Goal: Task Accomplishment & Management: Complete application form

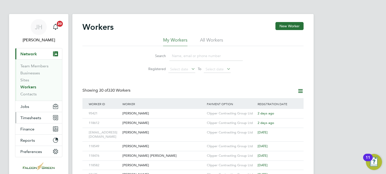
click at [27, 119] on span "Timesheets" at bounding box center [30, 118] width 21 height 5
click at [32, 117] on span "Timesheets" at bounding box center [30, 118] width 21 height 5
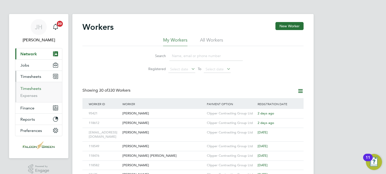
click at [30, 89] on link "Timesheets" at bounding box center [30, 88] width 21 height 5
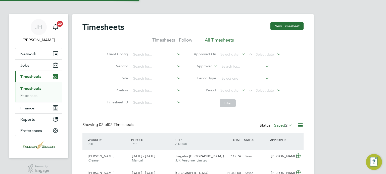
scroll to position [13, 44]
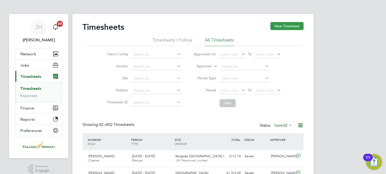
click at [293, 27] on button "New Timesheet" at bounding box center [286, 26] width 33 height 8
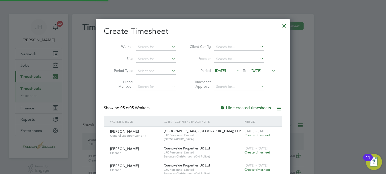
scroll to position [239, 194]
click at [280, 84] on li "Timesheet Approver" at bounding box center [232, 85] width 100 height 16
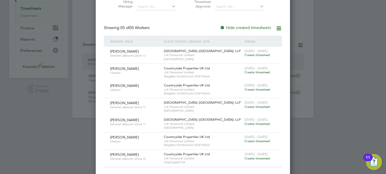
scroll to position [83, 0]
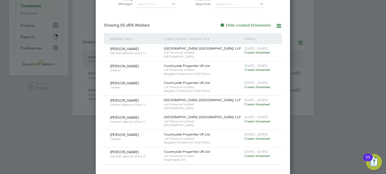
click at [252, 103] on span "Create timesheet" at bounding box center [257, 104] width 26 height 4
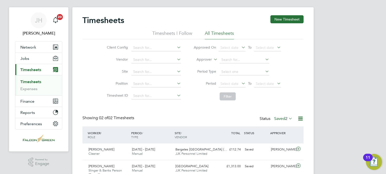
scroll to position [0, 0]
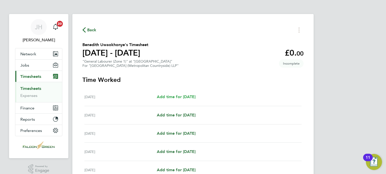
click at [185, 97] on span "Add time for [DATE]" at bounding box center [176, 97] width 39 height 5
select select "30"
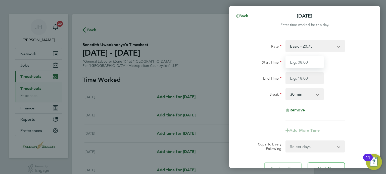
click at [298, 62] on input "Start Time" at bounding box center [304, 62] width 38 height 12
type input "07:30"
click at [298, 78] on input "End Time" at bounding box center [304, 78] width 38 height 12
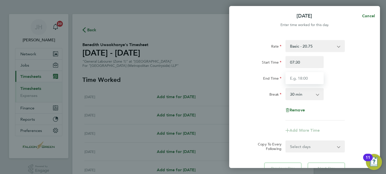
type input "17:30"
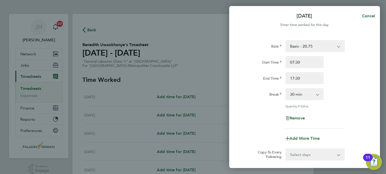
click at [245, 111] on div "Rate Basic - 20.75 Start Time 07:30 End Time 17:30 Break 0 min 15 min 30 min 45…" at bounding box center [304, 84] width 123 height 89
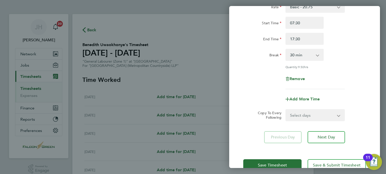
scroll to position [40, 0]
click at [301, 110] on select "Select days Day Weekday (Mon-Fri) Weekend (Sat-Sun) [DATE] [DATE] [DATE] [DATE]…" at bounding box center [312, 114] width 53 height 11
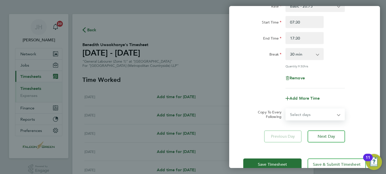
select select "WEEKDAY"
click at [286, 109] on select "Select days Day Weekday (Mon-Fri) Weekend (Sat-Sun) [DATE] [DATE] [DATE] [DATE]…" at bounding box center [312, 114] width 53 height 11
select select "[DATE]"
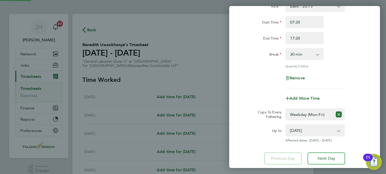
click at [257, 65] on div "Quantity: 9.50 hrs" at bounding box center [304, 66] width 127 height 4
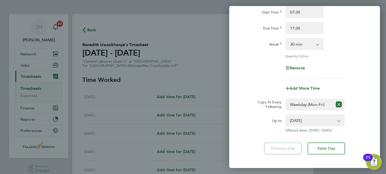
scroll to position [74, 0]
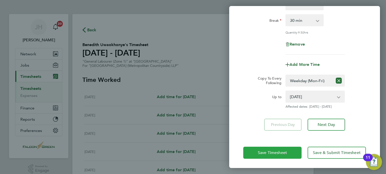
click at [262, 149] on button "Save Timesheet" at bounding box center [272, 153] width 58 height 12
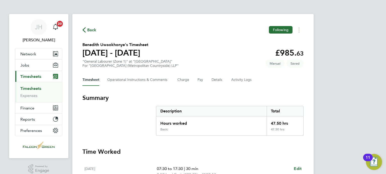
click at [223, 57] on section "Benedith Uwaokhonye's Timesheet [DATE] - [DATE] £985. 63 "General Labourer (Zon…" at bounding box center [192, 55] width 221 height 26
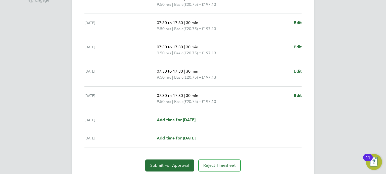
scroll to position [181, 0]
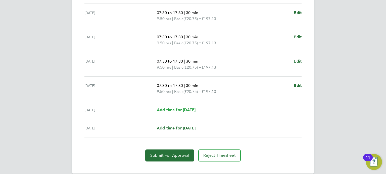
click at [189, 107] on link "Add time for [DATE]" at bounding box center [176, 110] width 39 height 6
select select "30"
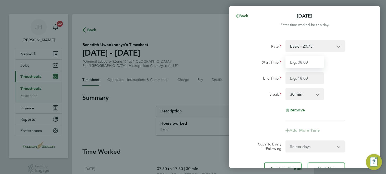
click at [299, 60] on input "Start Time" at bounding box center [304, 62] width 38 height 12
type input "07:30"
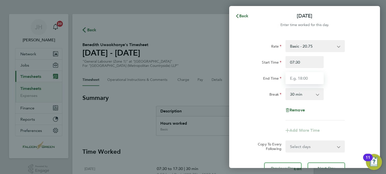
click at [291, 81] on input "End Time" at bounding box center [304, 78] width 38 height 12
type input "15:00"
click at [299, 95] on select "0 min 15 min 30 min 45 min 60 min 75 min 90 min" at bounding box center [301, 94] width 31 height 11
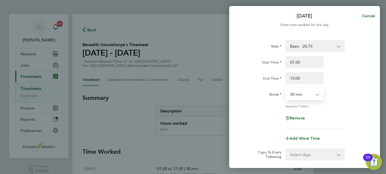
select select "0"
click at [286, 89] on select "0 min 15 min 30 min 45 min 60 min 75 min 90 min" at bounding box center [301, 94] width 31 height 11
click at [249, 105] on div "Quantity: 7.50 hrs" at bounding box center [304, 106] width 127 height 4
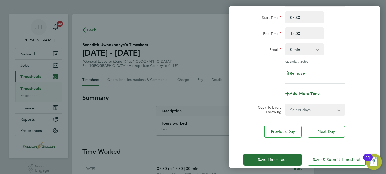
scroll to position [52, 0]
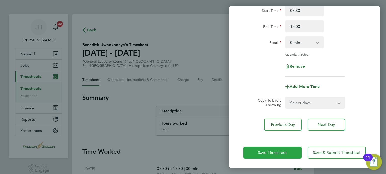
click at [259, 148] on button "Save Timesheet" at bounding box center [272, 153] width 58 height 12
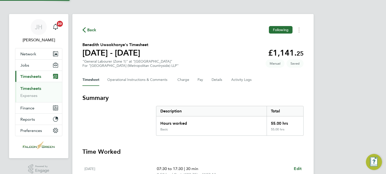
click at [196, 44] on section "Benedith Uwaokhonye's Timesheet [DATE] - [DATE] £1,141. 25 "General Labourer (Z…" at bounding box center [192, 55] width 221 height 26
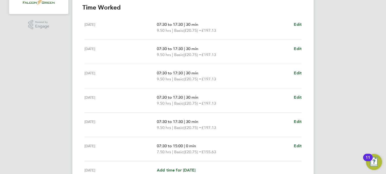
scroll to position [181, 0]
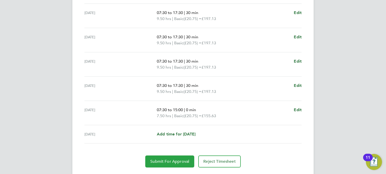
click at [164, 158] on button "Submit For Approval" at bounding box center [169, 162] width 49 height 12
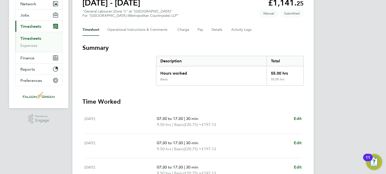
scroll to position [0, 0]
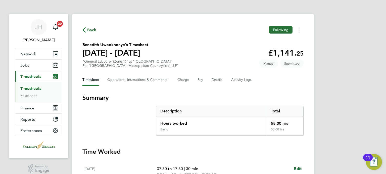
click at [87, 29] on span "Back" at bounding box center [91, 30] width 9 height 6
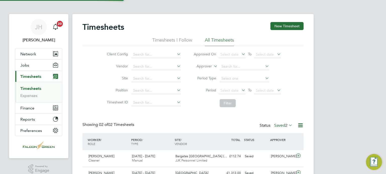
scroll to position [13, 44]
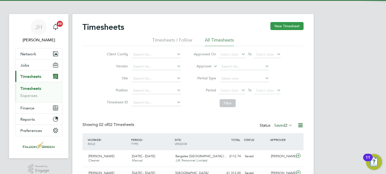
click at [297, 29] on button "New Timesheet" at bounding box center [286, 26] width 33 height 8
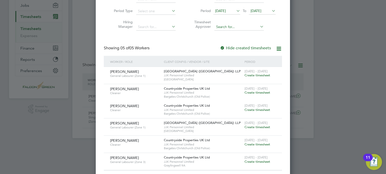
scroll to position [66, 0]
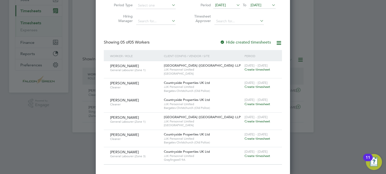
click at [248, 121] on span "Create timesheet" at bounding box center [257, 122] width 26 height 4
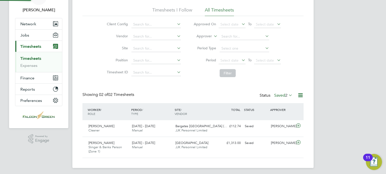
scroll to position [13, 44]
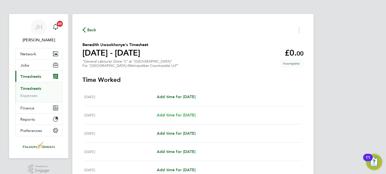
click at [191, 113] on span "Add time for [DATE]" at bounding box center [176, 115] width 39 height 5
select select "30"
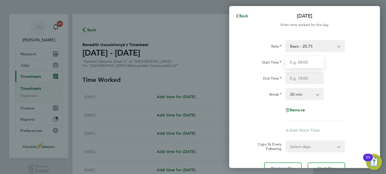
click at [294, 62] on input "Start Time" at bounding box center [304, 62] width 38 height 12
type input "07:30"
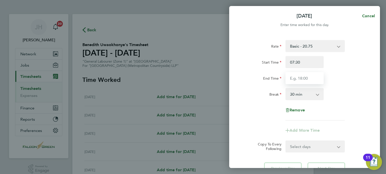
click at [295, 83] on input "End Time" at bounding box center [304, 78] width 38 height 12
type input "17:30"
click at [256, 99] on div "Break" at bounding box center [262, 94] width 42 height 12
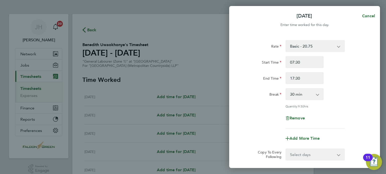
click at [243, 107] on div "Quantity: 9.50 hrs" at bounding box center [304, 106] width 127 height 4
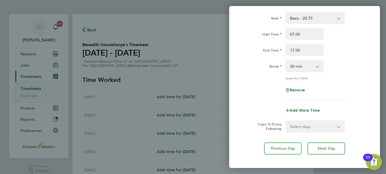
scroll to position [40, 0]
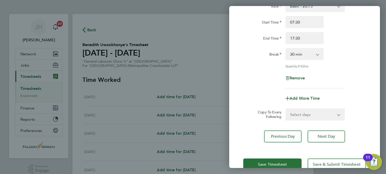
click at [301, 117] on select "Select days Day Weekday (Mon-Fri) Weekend (Sat-Sun) [DATE] [DATE] [DATE] [DATE]…" at bounding box center [312, 114] width 53 height 11
select select "WEEKDAY"
click at [286, 109] on select "Select days Day Weekday (Mon-Fri) Weekend (Sat-Sun) [DATE] [DATE] [DATE] [DATE]…" at bounding box center [312, 114] width 53 height 11
select select "[DATE]"
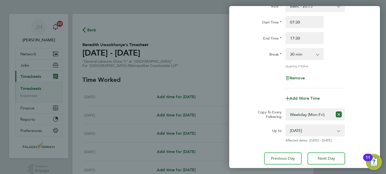
click at [265, 74] on div "Remove" at bounding box center [304, 78] width 127 height 12
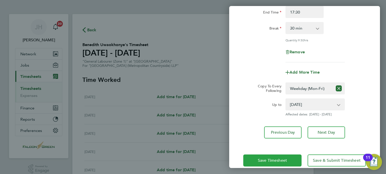
scroll to position [74, 0]
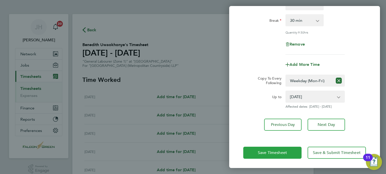
click at [262, 156] on button "Save Timesheet" at bounding box center [272, 153] width 58 height 12
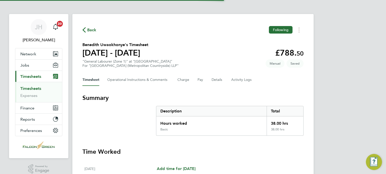
click at [207, 51] on section "Benedith Uwaokhonye's Timesheet [DATE] - [DATE] £788. 50 "General Labourer (Zon…" at bounding box center [192, 55] width 221 height 26
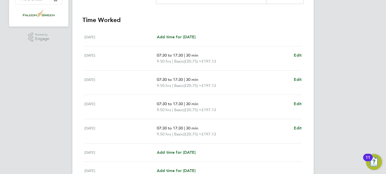
scroll to position [171, 0]
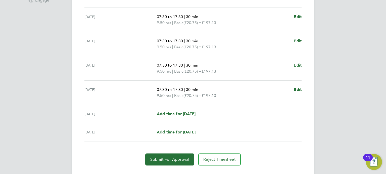
click at [166, 109] on div "[DATE] Add time for [DATE] Add time for [DATE]" at bounding box center [192, 114] width 217 height 18
click at [167, 112] on span "Add time for [DATE]" at bounding box center [176, 114] width 39 height 5
select select "30"
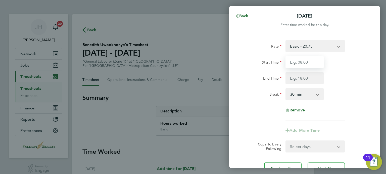
click at [303, 57] on input "Start Time" at bounding box center [304, 62] width 38 height 12
type input "07:30"
click at [303, 78] on input "End Time" at bounding box center [304, 78] width 38 height 12
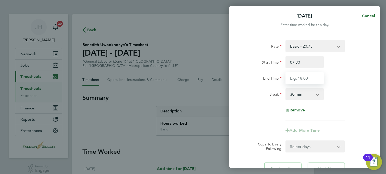
type input "15:00"
click at [296, 96] on select "0 min 15 min 30 min 45 min 60 min 75 min 90 min" at bounding box center [301, 94] width 31 height 11
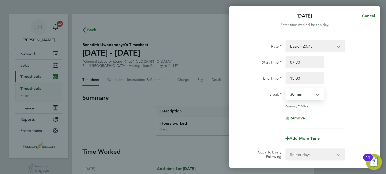
select select "0"
click at [286, 89] on select "0 min 15 min 30 min 45 min 60 min 75 min 90 min" at bounding box center [301, 94] width 31 height 11
click at [244, 106] on div "Quantity: 7.50 hrs" at bounding box center [304, 106] width 127 height 4
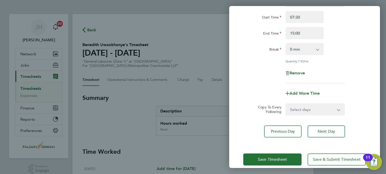
scroll to position [52, 0]
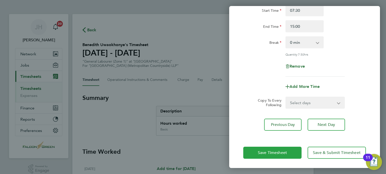
click at [248, 151] on button "Save Timesheet" at bounding box center [272, 153] width 58 height 12
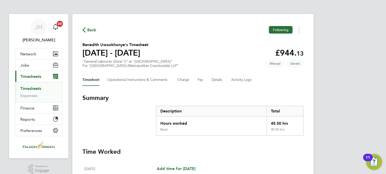
click at [203, 53] on section "Benedith Uwaokhonye's Timesheet [DATE] - [DATE] £944. 13 "General Labourer (Zon…" at bounding box center [192, 55] width 221 height 26
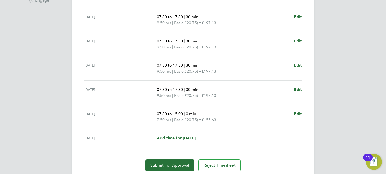
scroll to position [181, 0]
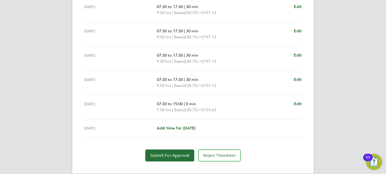
click at [134, 145] on section "Time Worked [DATE] Add time for [DATE] Add time for [DATE] [DATE] 07:30 to 17:3…" at bounding box center [192, 64] width 221 height 195
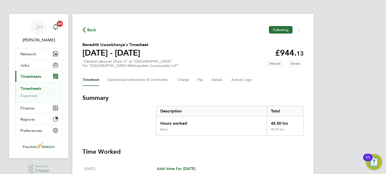
scroll to position [0, 0]
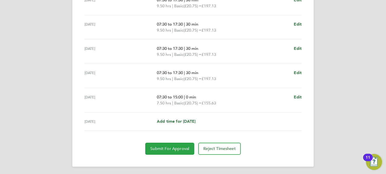
click at [165, 148] on span "Submit For Approval" at bounding box center [169, 149] width 39 height 5
click at [165, 148] on app-form-button "Submit For Approval" at bounding box center [170, 149] width 51 height 12
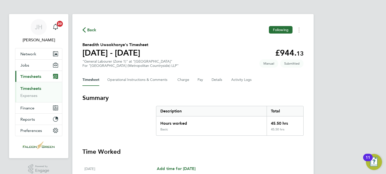
click at [92, 28] on span "Back" at bounding box center [91, 30] width 9 height 6
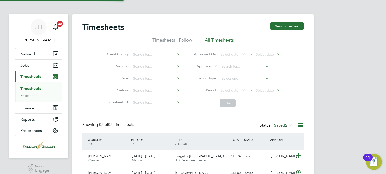
scroll to position [13, 44]
click at [283, 21] on div "Timesheets New Timesheet Timesheets I Follow All Timesheets Client Config Vendo…" at bounding box center [192, 106] width 241 height 185
click at [292, 29] on button "New Timesheet" at bounding box center [286, 26] width 33 height 8
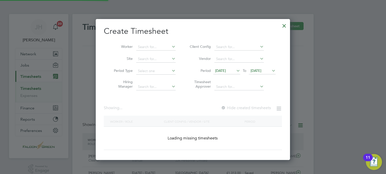
scroll to position [204, 194]
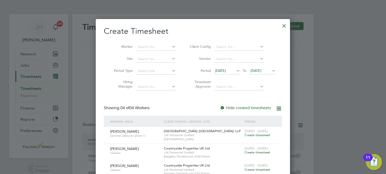
click at [259, 71] on span "[DATE]" at bounding box center [255, 71] width 11 height 5
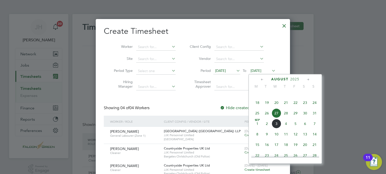
click at [262, 118] on span "26" at bounding box center [267, 114] width 10 height 10
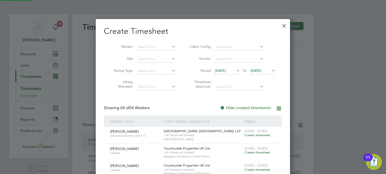
scroll to position [204, 194]
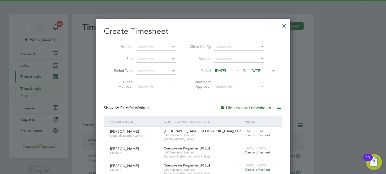
click at [225, 65] on li "Period [DATE] To [DATE]" at bounding box center [232, 71] width 100 height 12
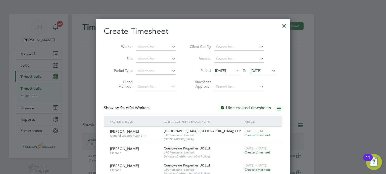
click at [226, 73] on span "[DATE]" at bounding box center [226, 71] width 27 height 7
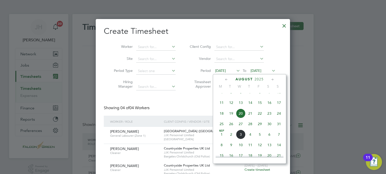
click at [222, 118] on span "18" at bounding box center [222, 114] width 10 height 10
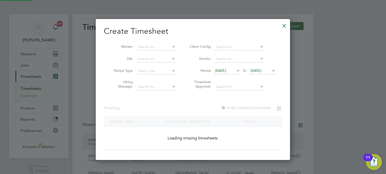
scroll to position [141, 194]
click at [222, 118] on span "18" at bounding box center [222, 114] width 10 height 10
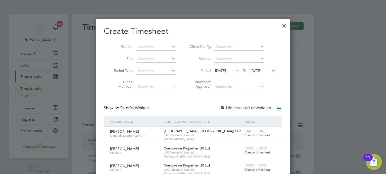
click at [222, 72] on span "[DATE]" at bounding box center [220, 71] width 11 height 5
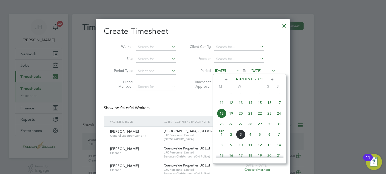
click at [221, 129] on span "25" at bounding box center [222, 125] width 10 height 10
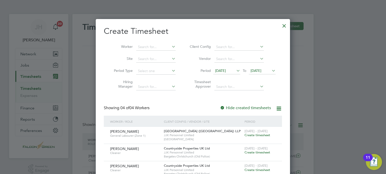
click at [253, 71] on span "[DATE]" at bounding box center [255, 71] width 11 height 5
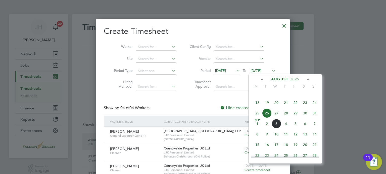
click at [314, 117] on span "31" at bounding box center [315, 114] width 10 height 10
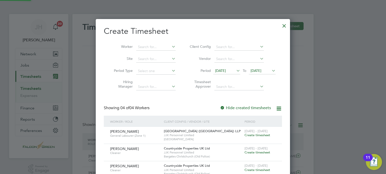
click at [217, 94] on div "Create Timesheet Worker Site Period Type Hiring Manager Client Config Vendor Pe…" at bounding box center [193, 111] width 178 height 170
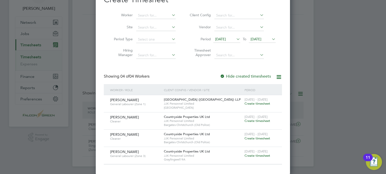
click at [187, 66] on div "Create Timesheet Worker Site Period Type Hiring Manager Client Config Vendor Pe…" at bounding box center [193, 79] width 178 height 170
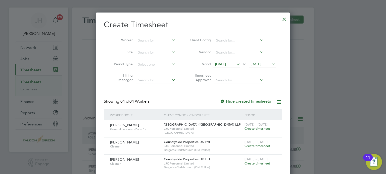
scroll to position [0, 0]
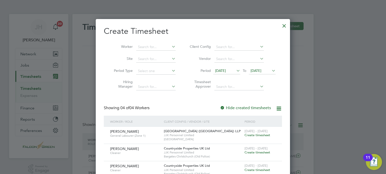
click at [283, 22] on div at bounding box center [283, 24] width 9 height 9
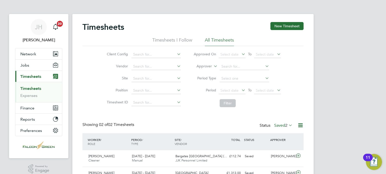
scroll to position [13, 44]
click at [185, 125] on div "Showing 02 of 02 Timesheets Status Saved 2" at bounding box center [192, 128] width 221 height 11
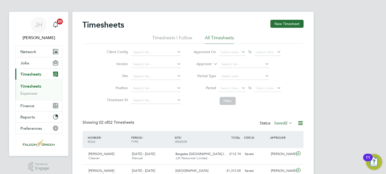
scroll to position [2, 0]
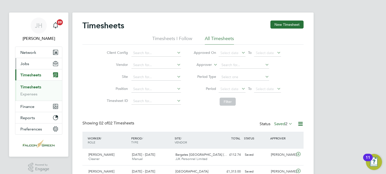
click at [21, 67] on button "Jobs" at bounding box center [38, 63] width 47 height 11
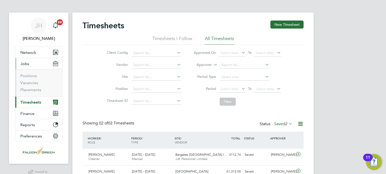
click at [28, 87] on li "Vacancies" at bounding box center [39, 84] width 38 height 7
click at [28, 88] on link "Placements" at bounding box center [30, 90] width 21 height 5
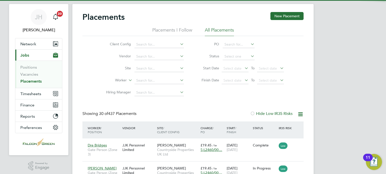
scroll to position [3, 3]
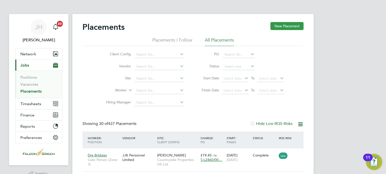
click at [279, 27] on button "New Placement" at bounding box center [286, 26] width 33 height 8
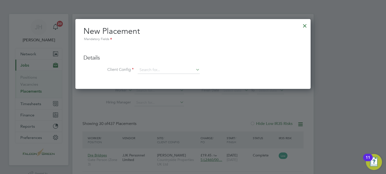
click at [301, 27] on div at bounding box center [304, 24] width 9 height 9
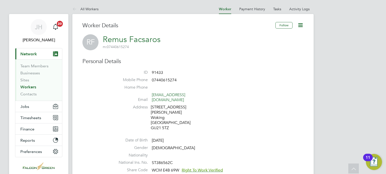
scroll to position [362, 0]
